Goal: Task Accomplishment & Management: Manage account settings

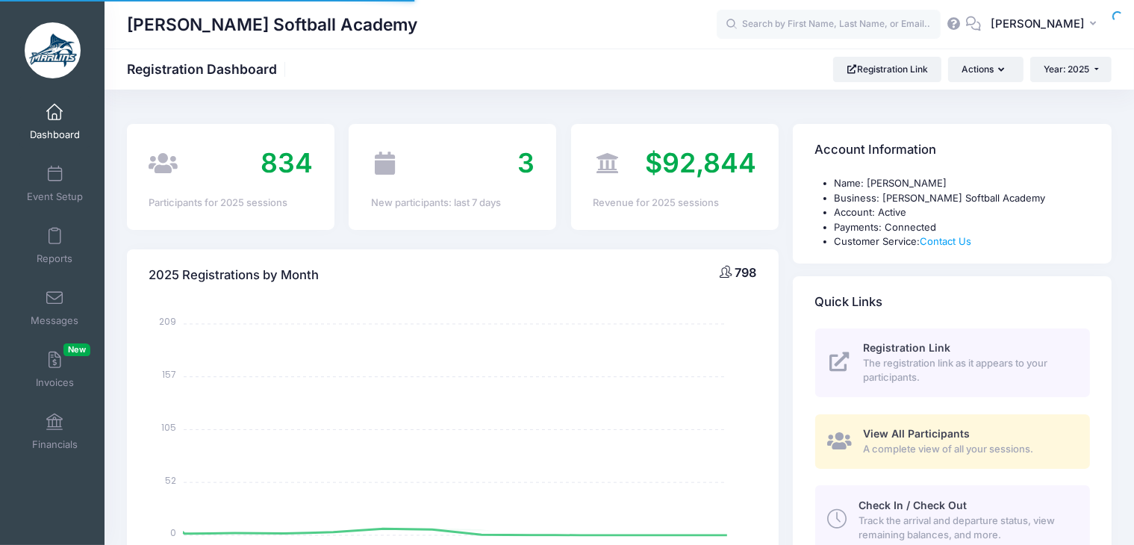
select select
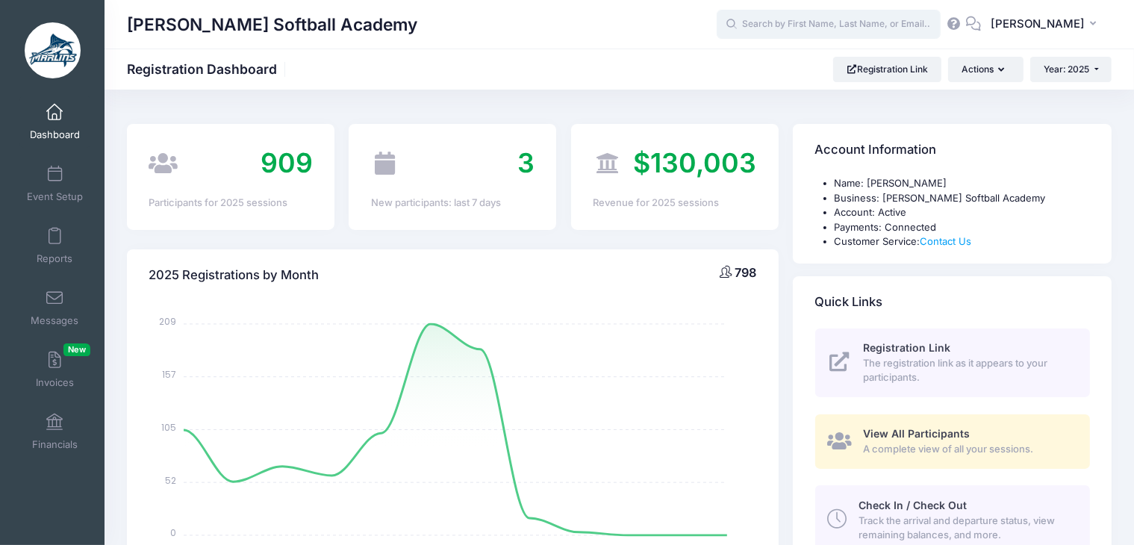
click at [812, 27] on input "text" at bounding box center [829, 25] width 224 height 30
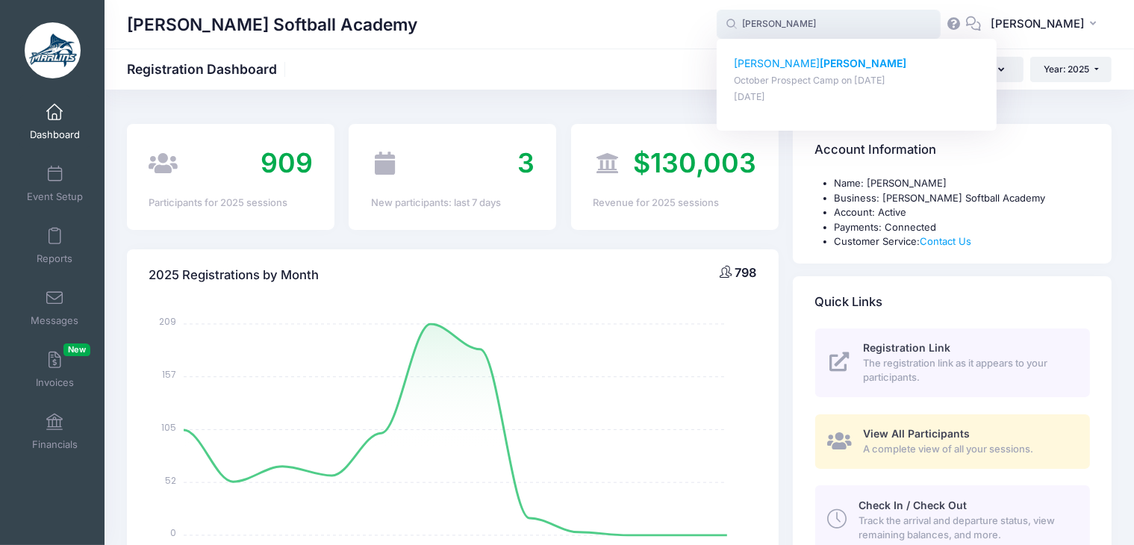
click at [820, 64] on strong "Marshall" at bounding box center [863, 63] width 87 height 13
type input "Paige Marshall (October Prospect Camp, Oct-05, 2025)"
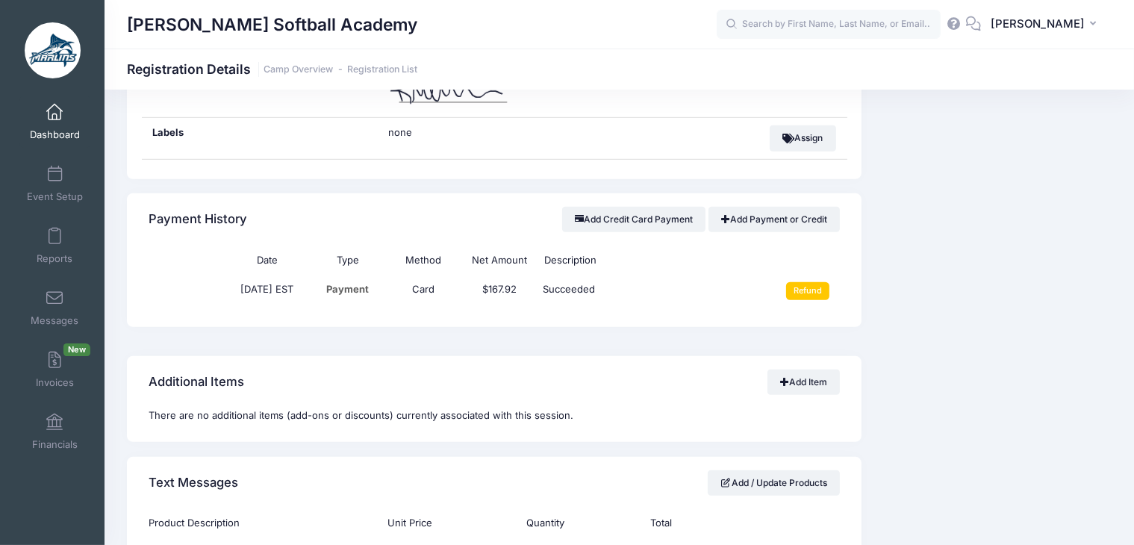
scroll to position [987, 0]
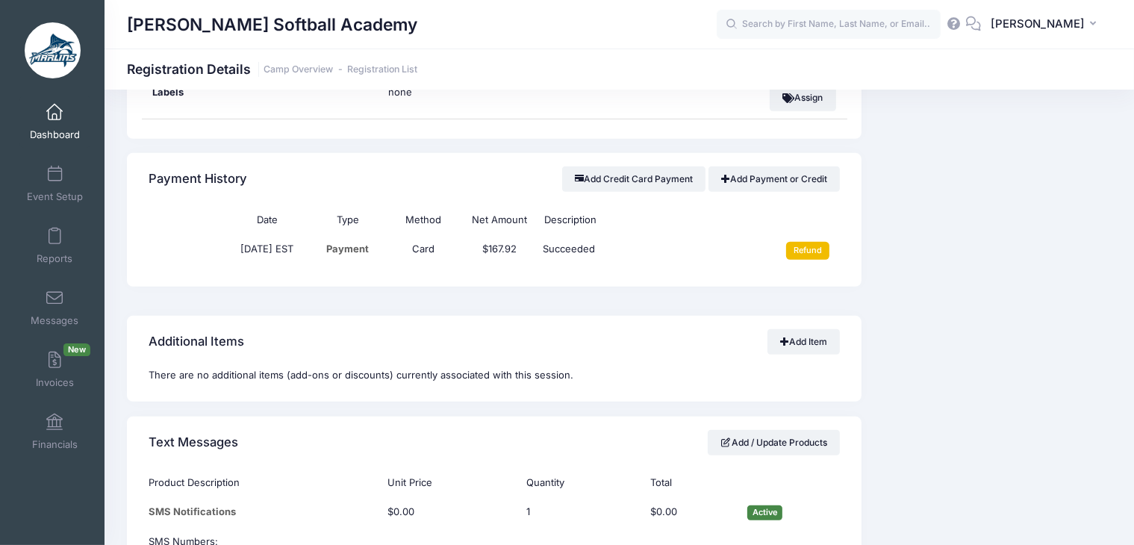
click at [802, 246] on input "Refund" at bounding box center [808, 251] width 44 height 18
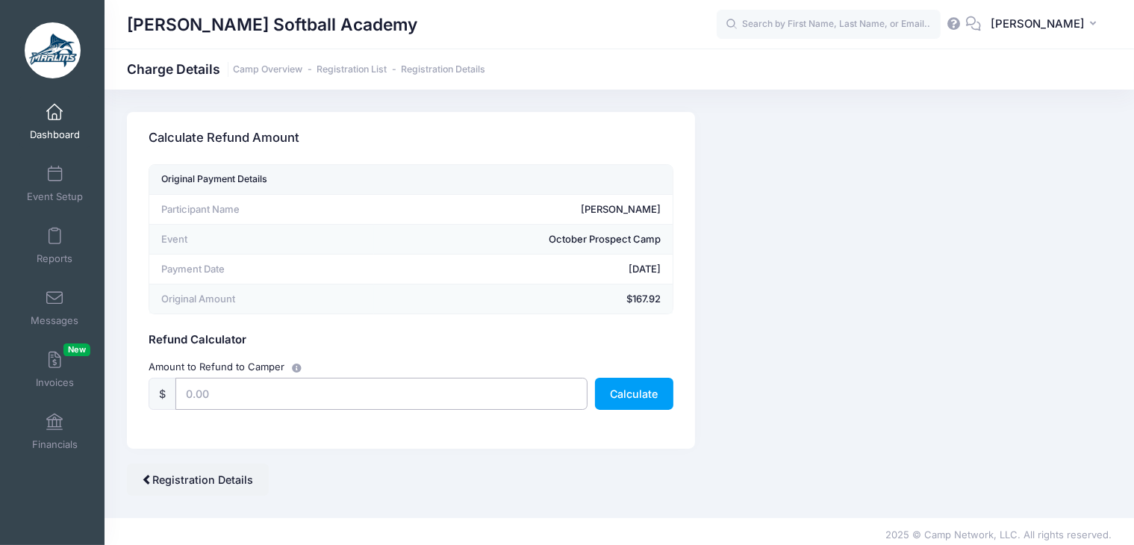
click at [430, 402] on input "text" at bounding box center [381, 394] width 412 height 32
type input "167.92"
click at [595, 395] on button "Calculate" at bounding box center [634, 394] width 78 height 32
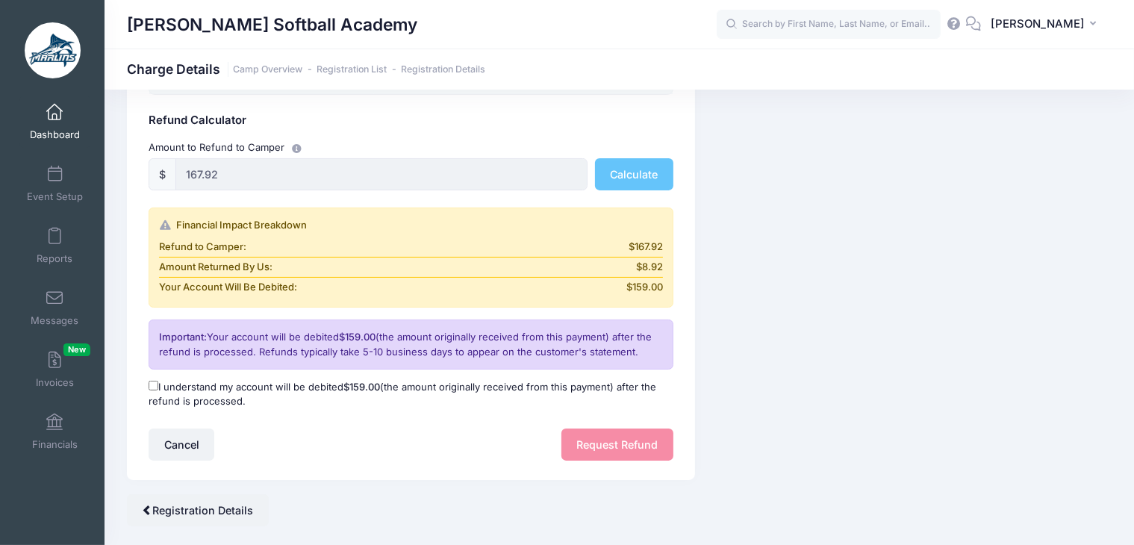
scroll to position [256, 0]
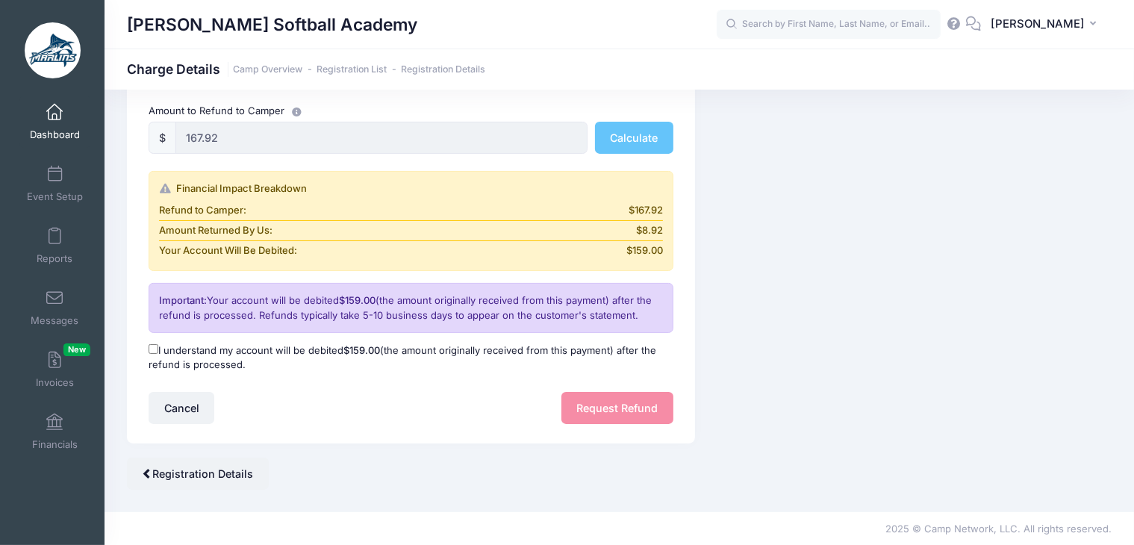
click at [149, 344] on input "I understand my account will be debited $159.00 (the amount originally received…" at bounding box center [154, 349] width 10 height 10
checkbox input "true"
click at [594, 419] on button "Request Refund" at bounding box center [617, 408] width 112 height 32
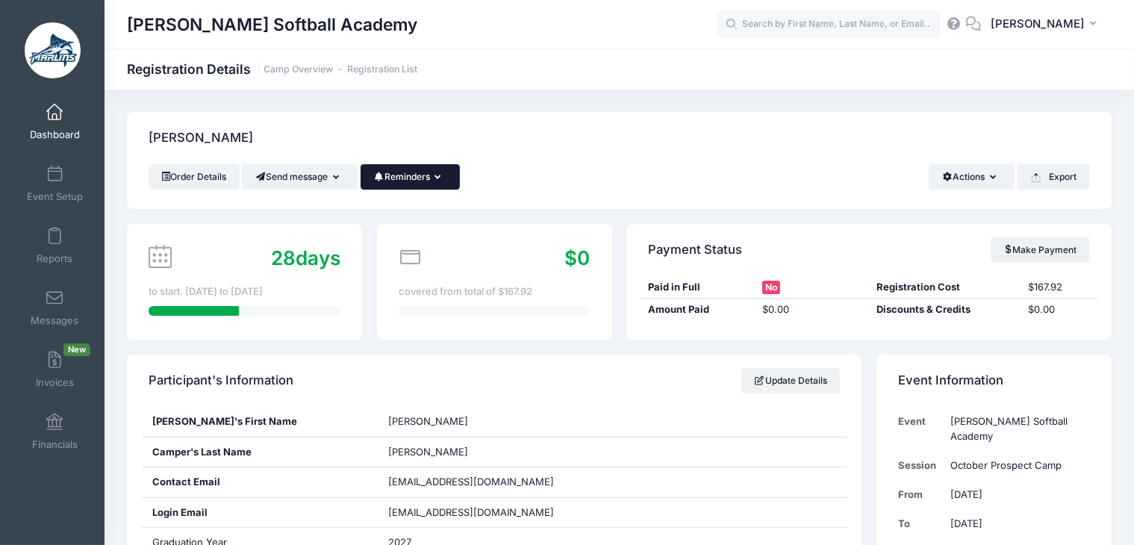
click at [453, 171] on button "Reminders" at bounding box center [410, 176] width 99 height 25
click at [539, 152] on div "Marshall, Paige" at bounding box center [619, 138] width 985 height 52
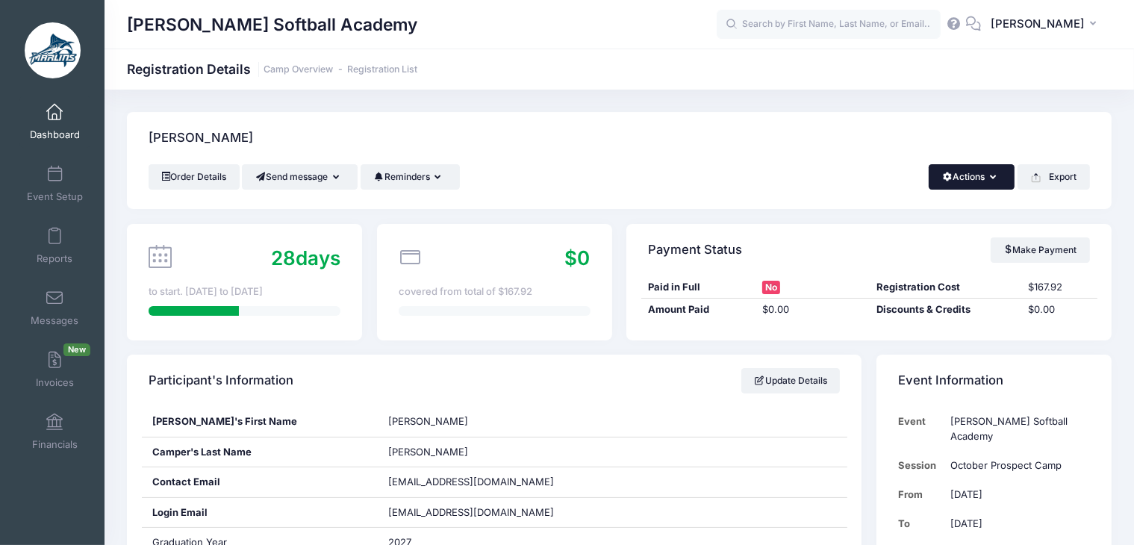
click at [977, 171] on button "Actions" at bounding box center [972, 176] width 86 height 25
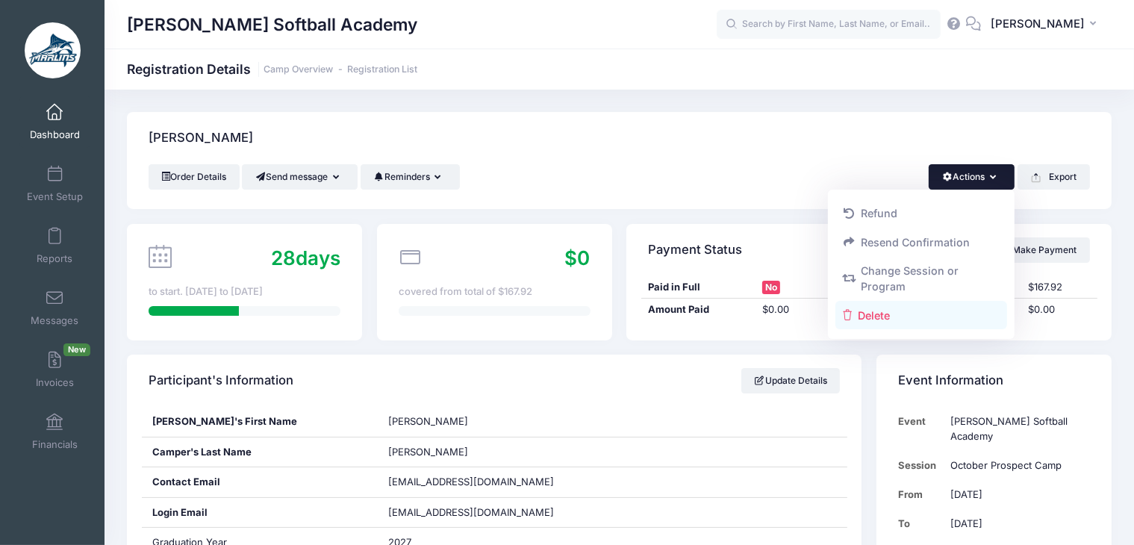
click at [906, 305] on link "Delete" at bounding box center [921, 315] width 172 height 28
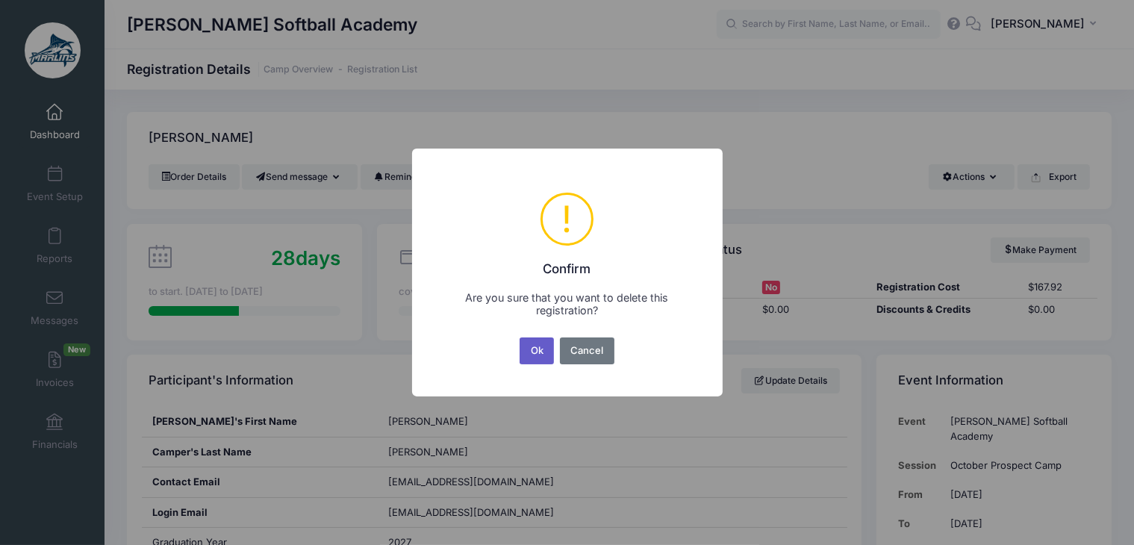
click at [538, 347] on button "Ok" at bounding box center [537, 350] width 34 height 27
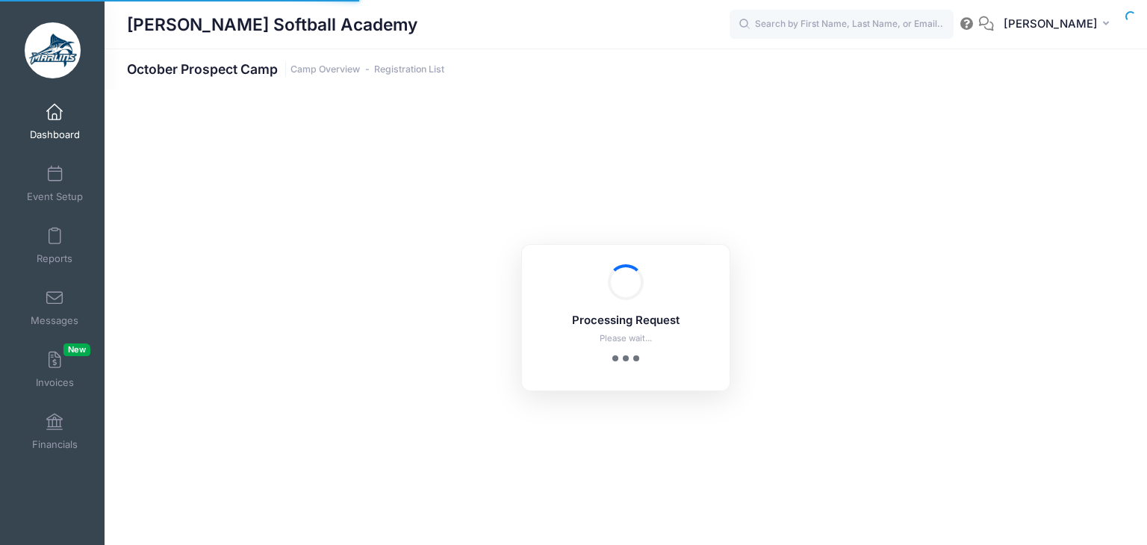
select select "10"
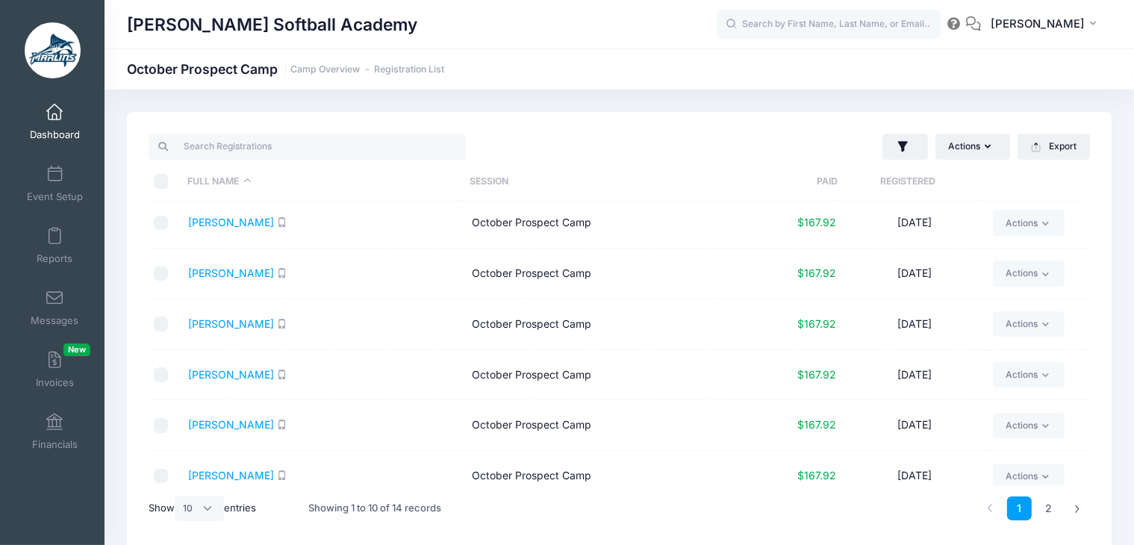
scroll to position [220, 0]
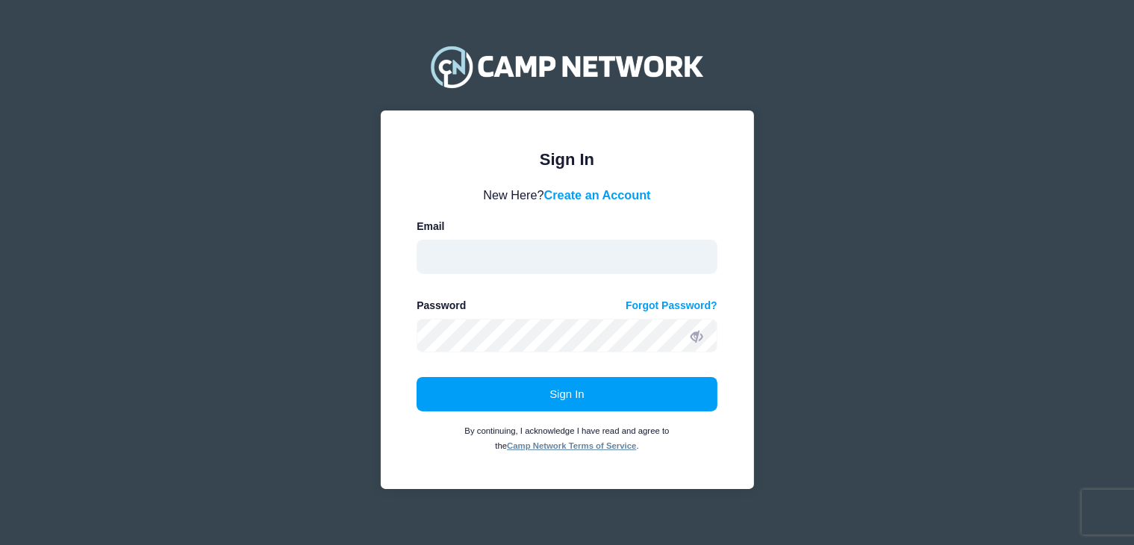
click at [481, 252] on input "email" at bounding box center [567, 257] width 301 height 34
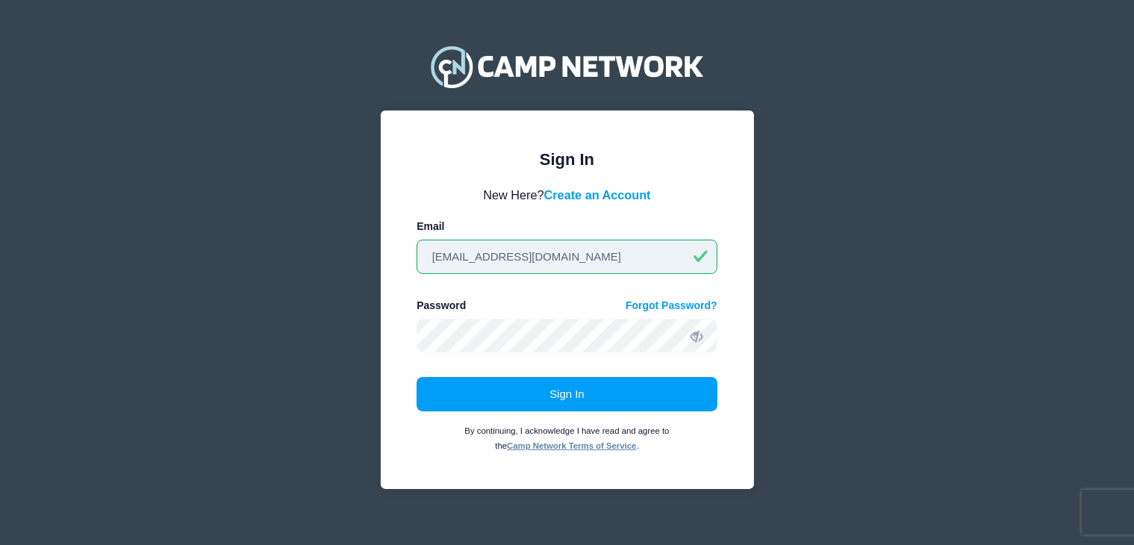
drag, startPoint x: 541, startPoint y: 258, endPoint x: 374, endPoint y: 231, distance: 168.8
click at [374, 231] on div "Sign In Please login to continue. Directors are required to create an account p…" at bounding box center [567, 281] width 398 height 513
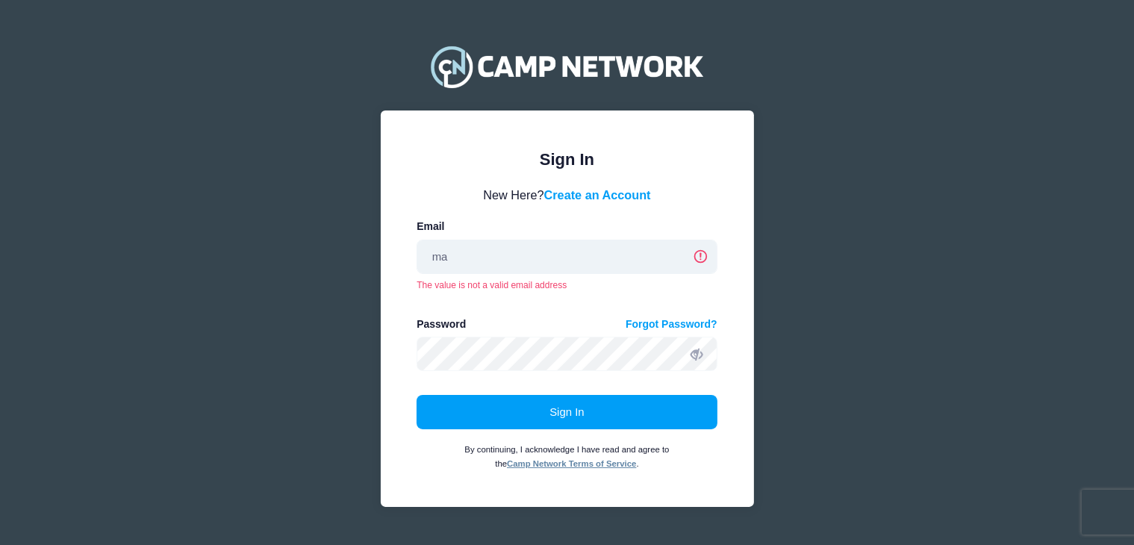
type input "marlinsoftballacademy@gmail.com"
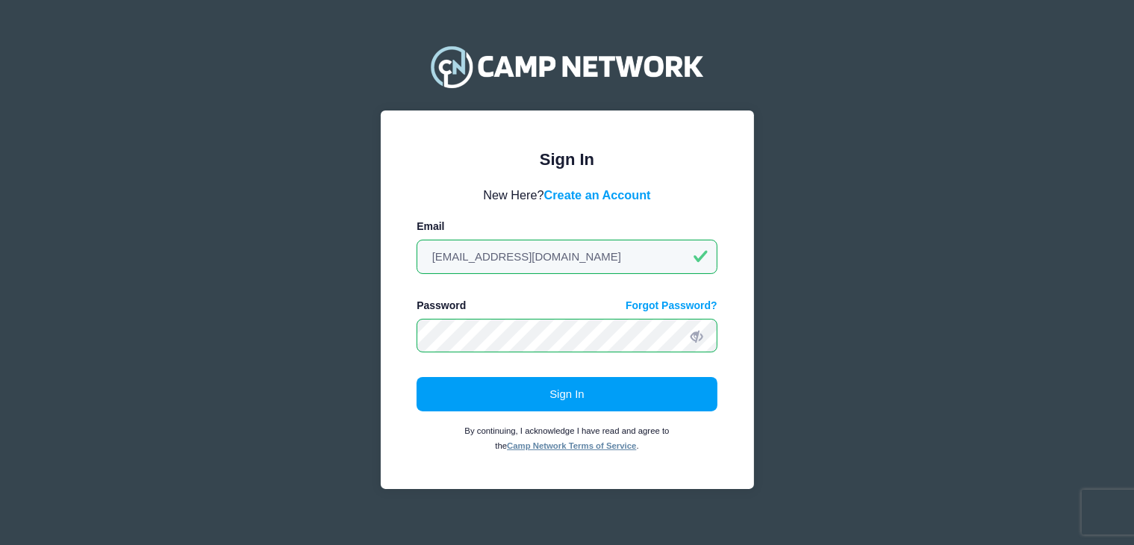
click at [417, 377] on button "Sign In" at bounding box center [567, 394] width 301 height 34
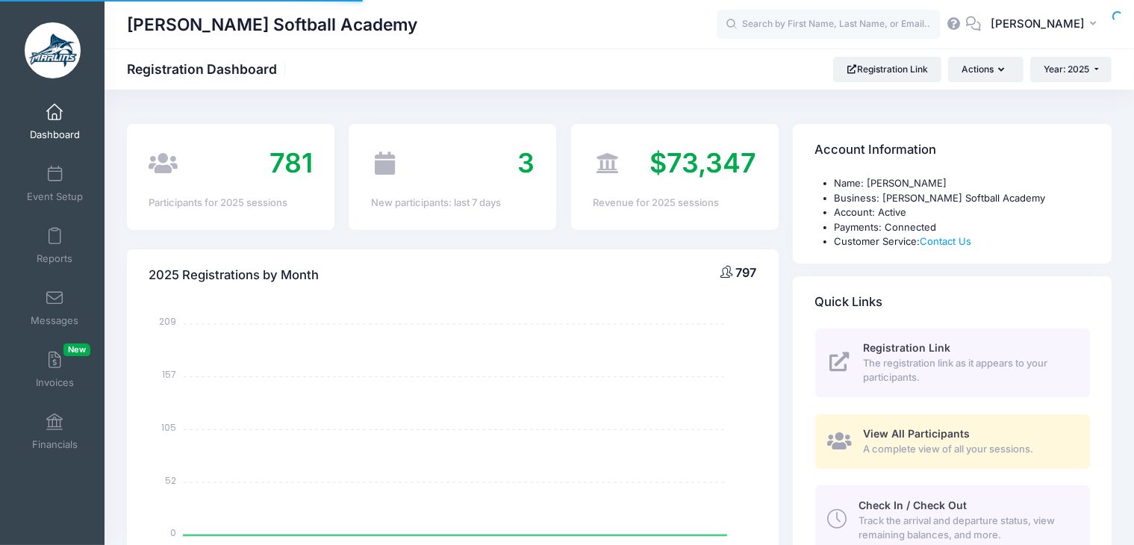
select select
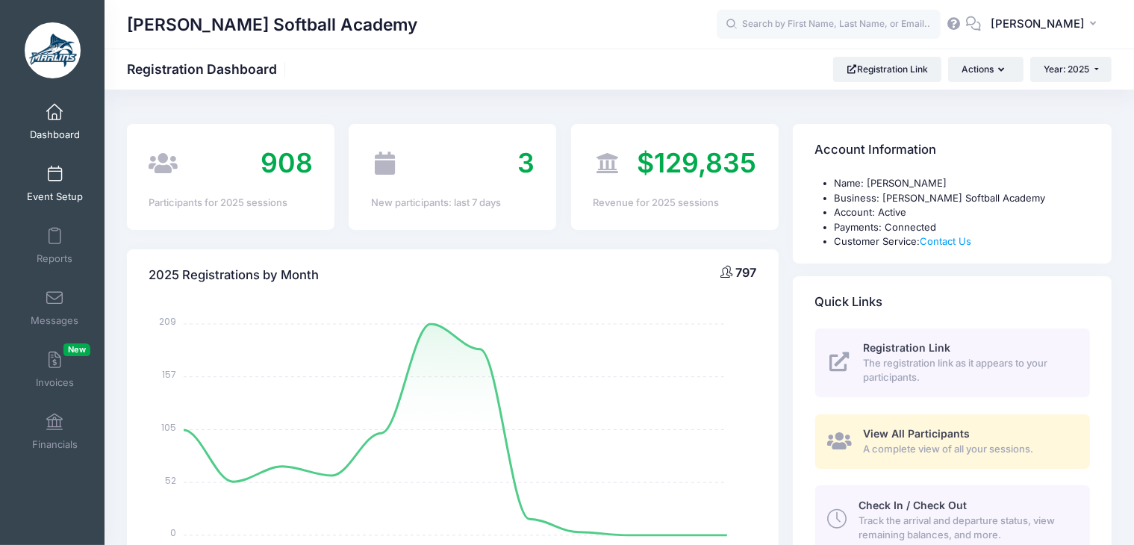
click at [57, 193] on span "Event Setup" at bounding box center [55, 196] width 56 height 13
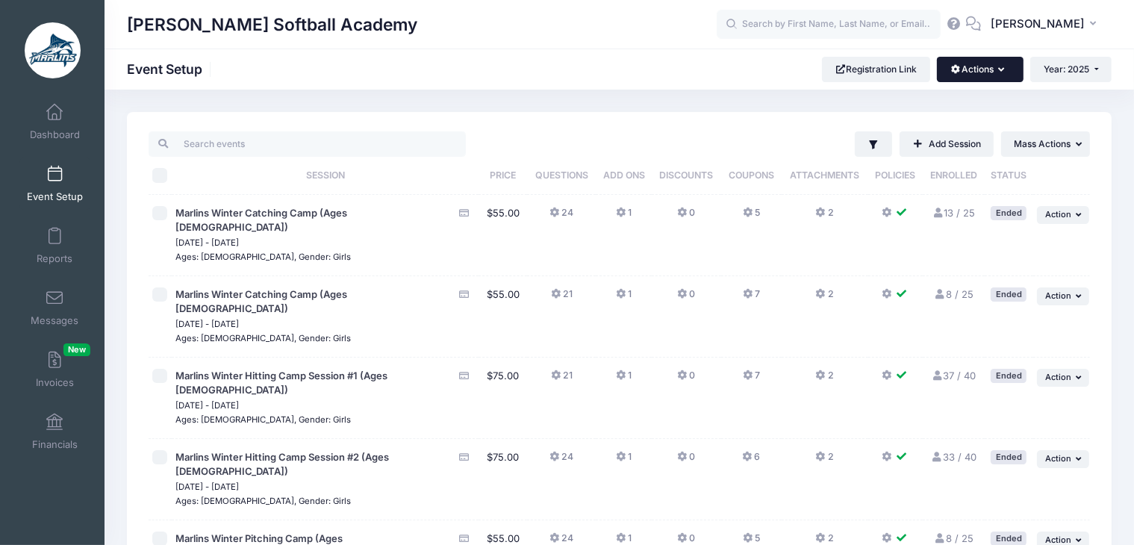
click at [956, 69] on span "button" at bounding box center [955, 69] width 11 height 9
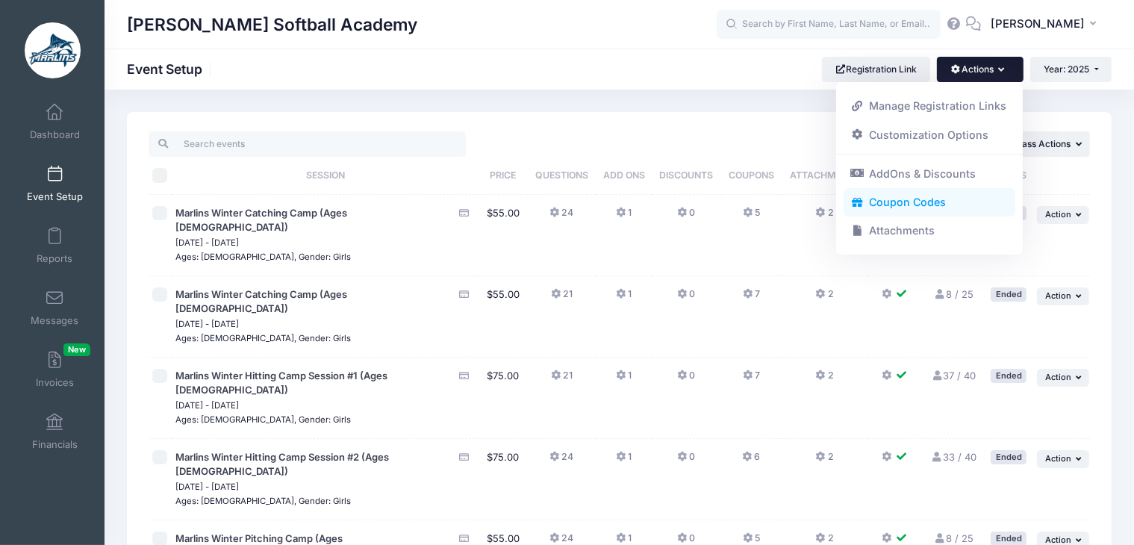
click at [900, 198] on link "Coupon Codes" at bounding box center [930, 202] width 172 height 28
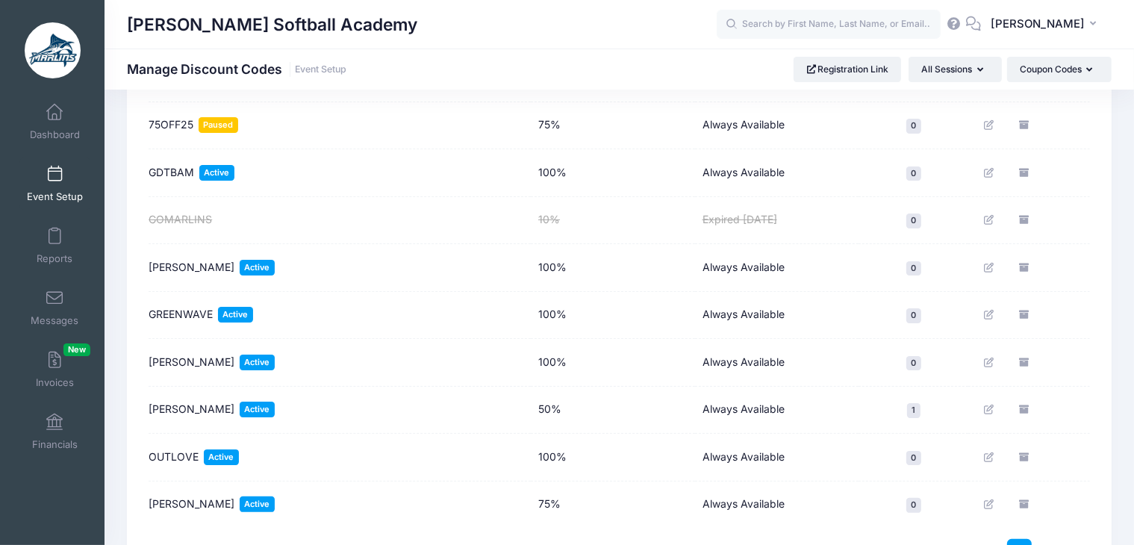
scroll to position [240, 0]
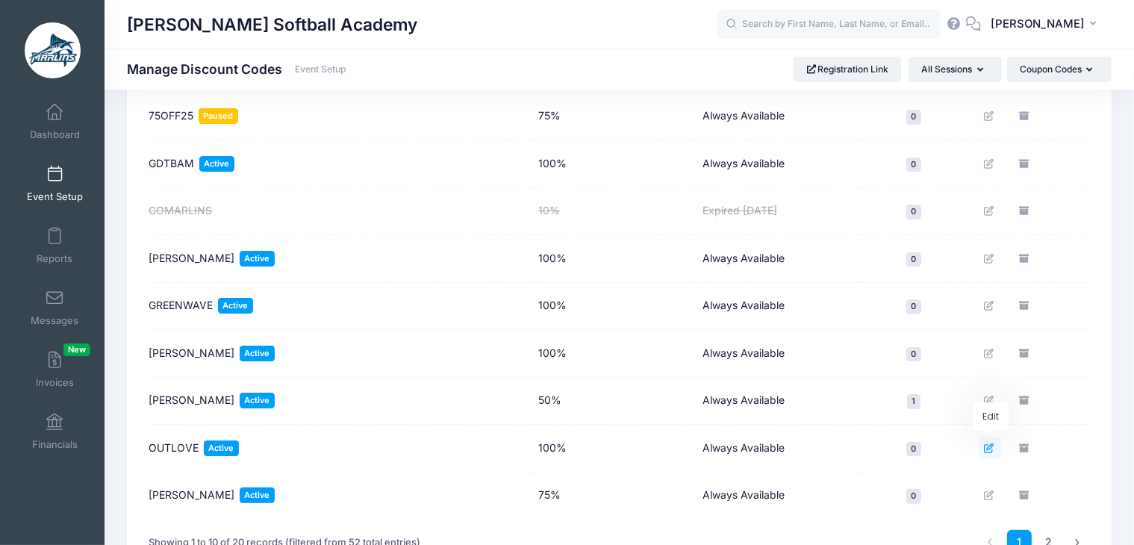
click at [993, 449] on icon "Edit" at bounding box center [990, 448] width 12 height 10
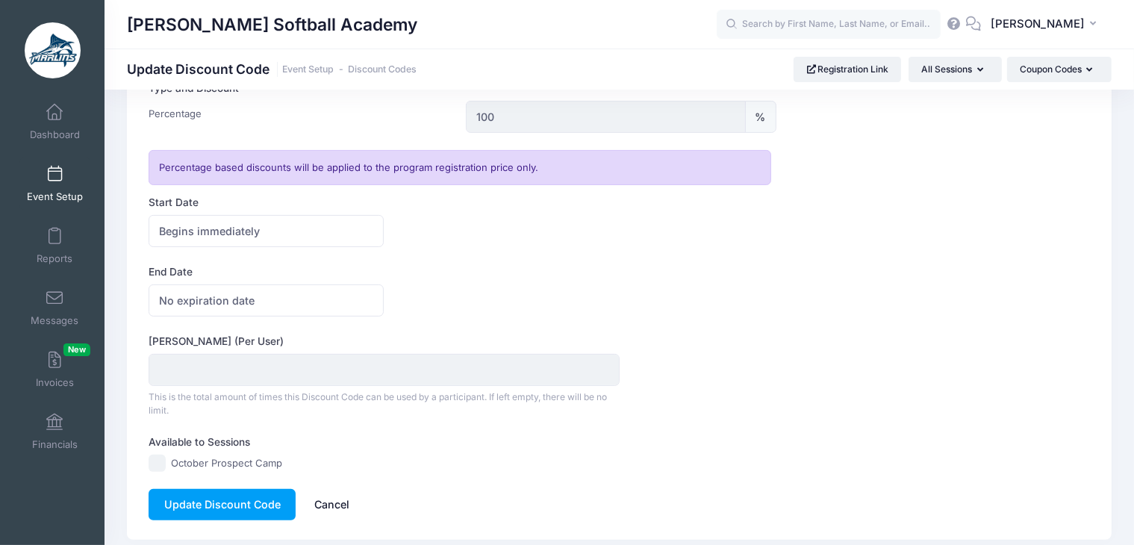
scroll to position [409, 0]
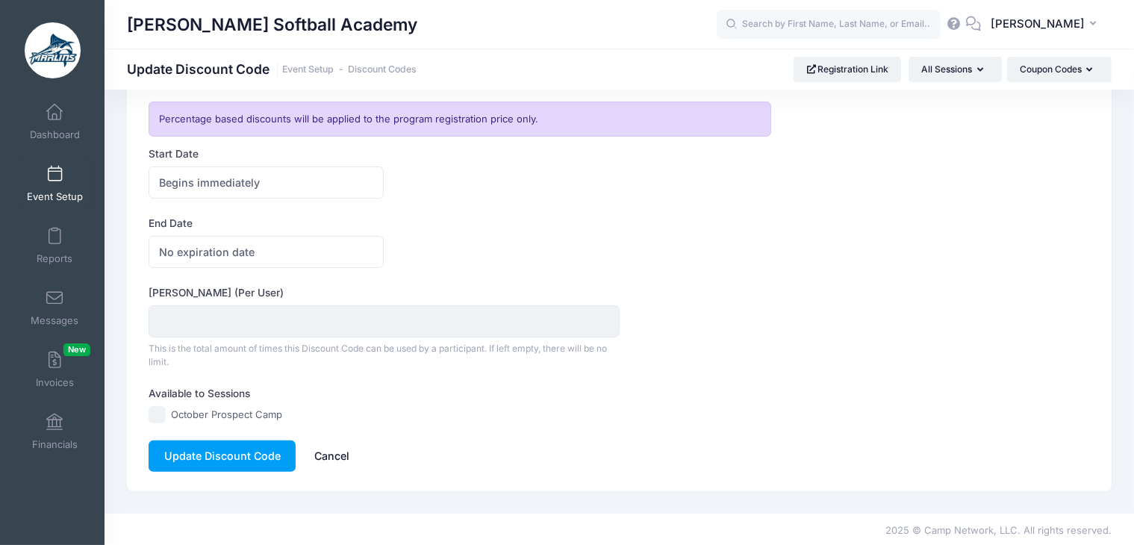
click at [158, 413] on input "October Prospect Camp" at bounding box center [157, 414] width 17 height 17
checkbox input "true"
click at [187, 449] on button "Update Discount Code" at bounding box center [222, 457] width 147 height 32
